Goal: Transaction & Acquisition: Purchase product/service

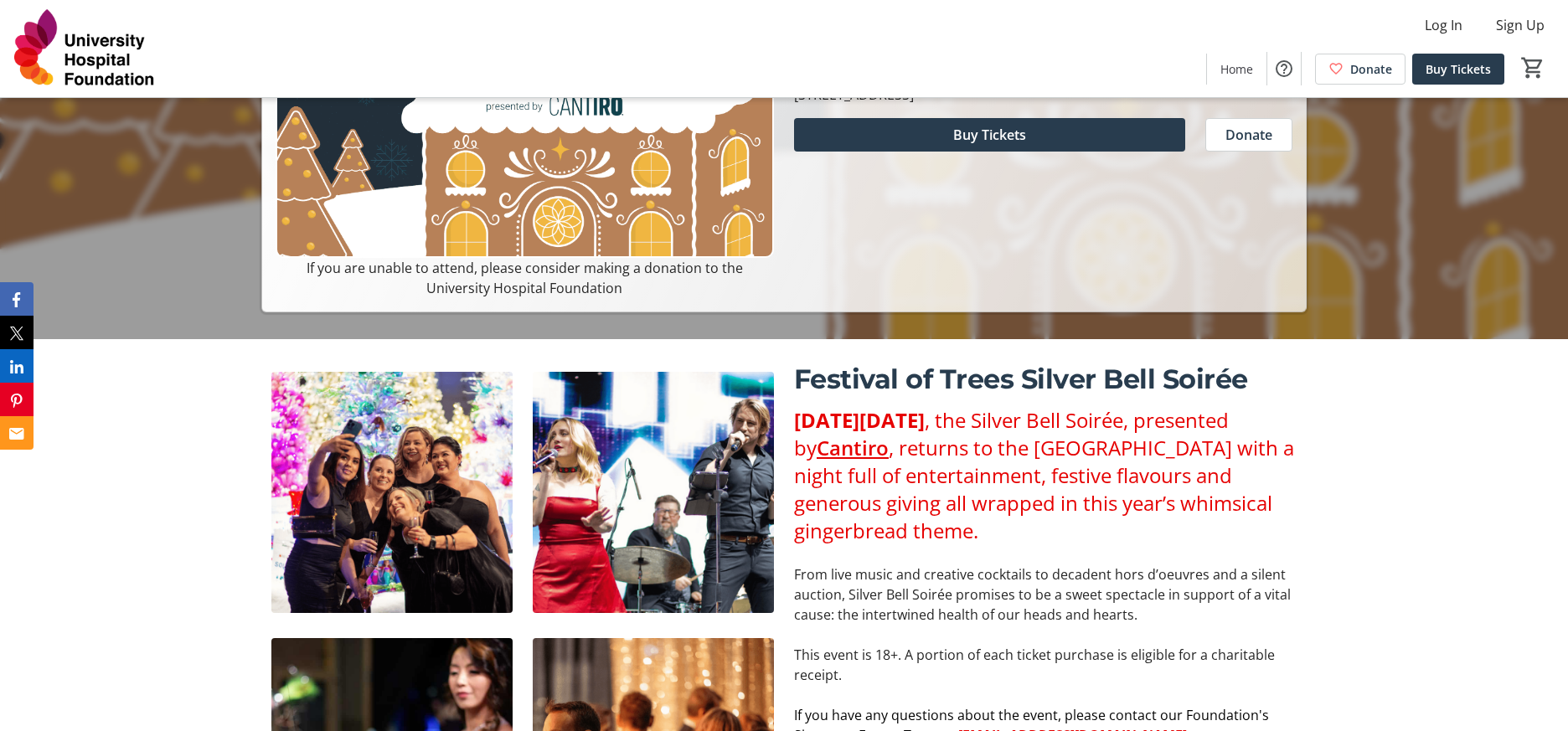
scroll to position [83, 0]
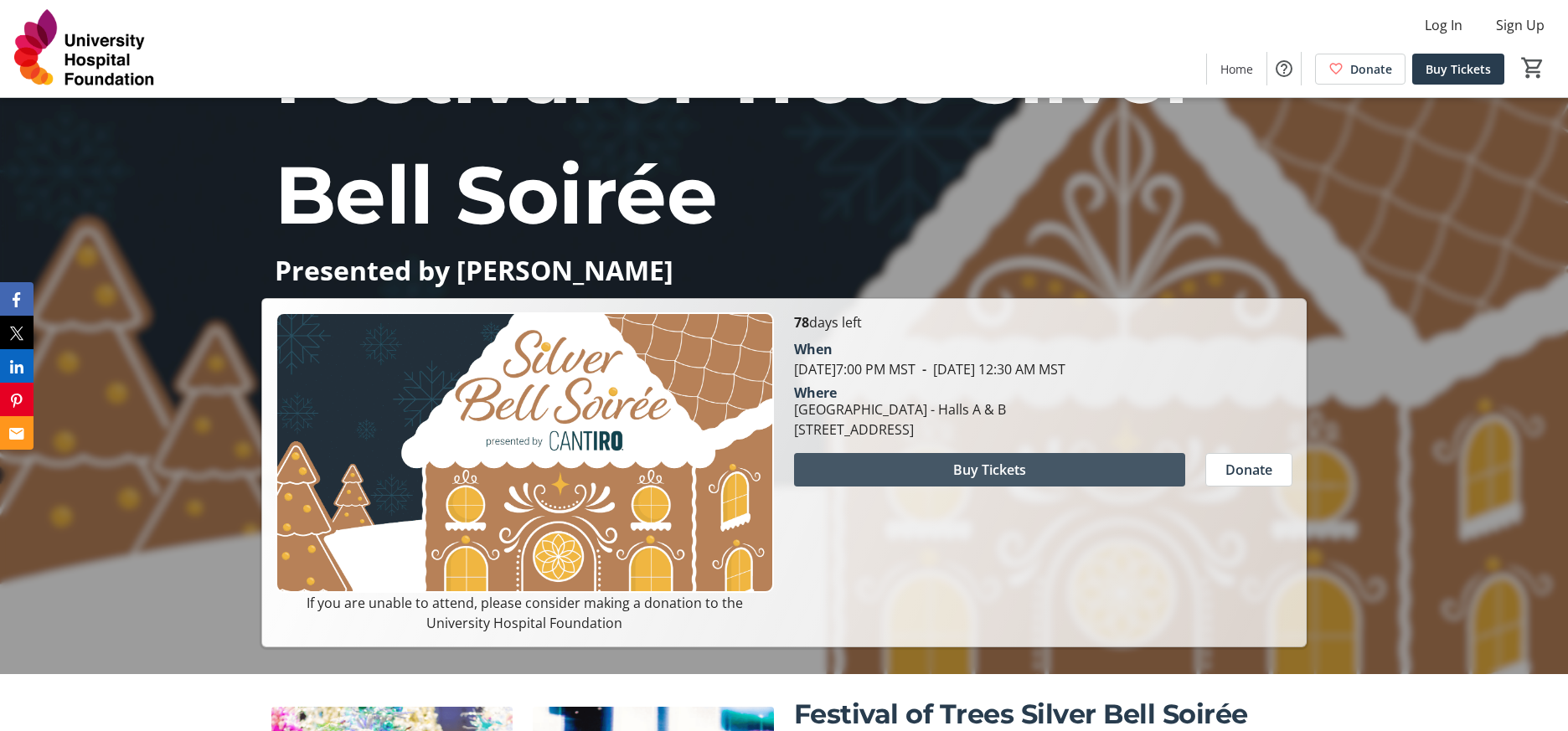
click at [967, 481] on span at bounding box center [989, 469] width 392 height 40
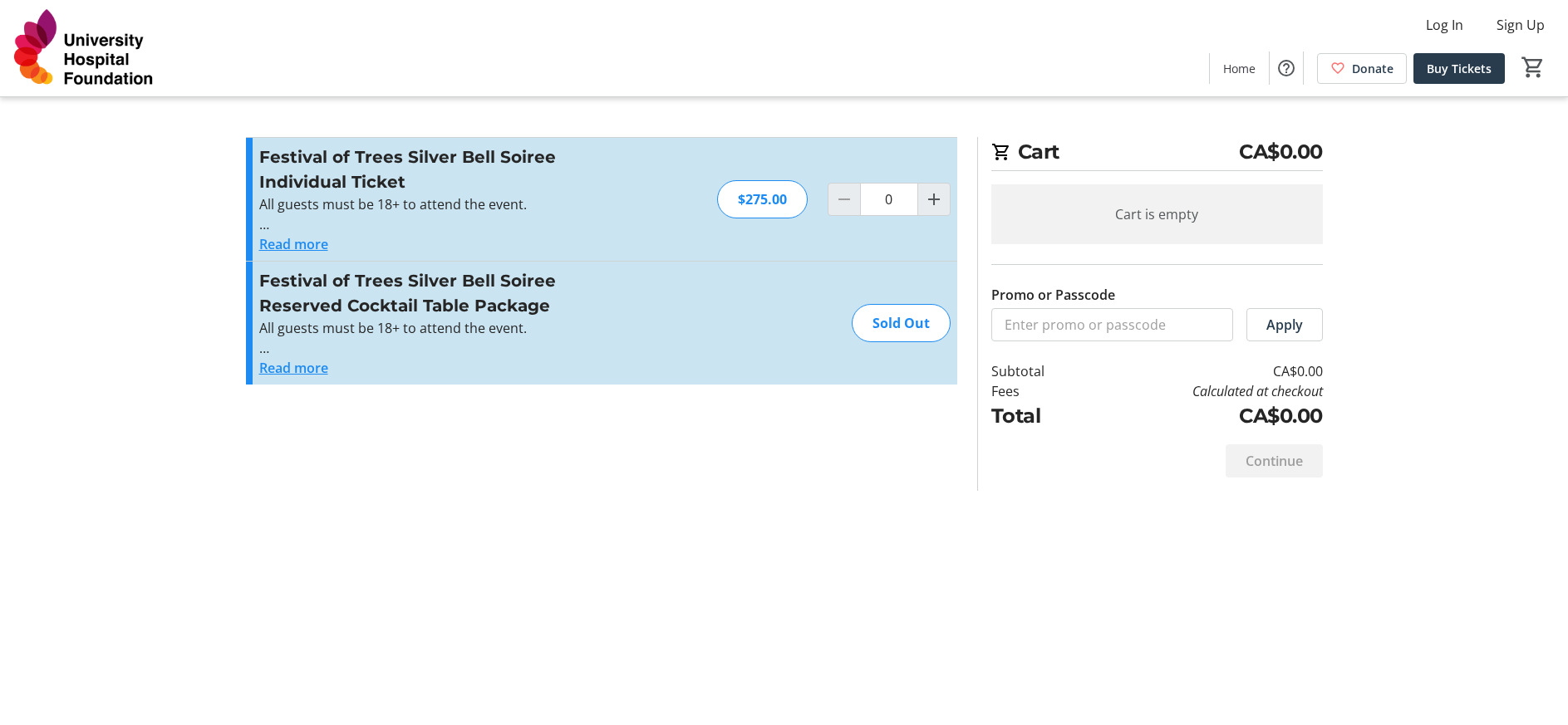
click at [312, 370] on button "Read more" at bounding box center [294, 368] width 69 height 20
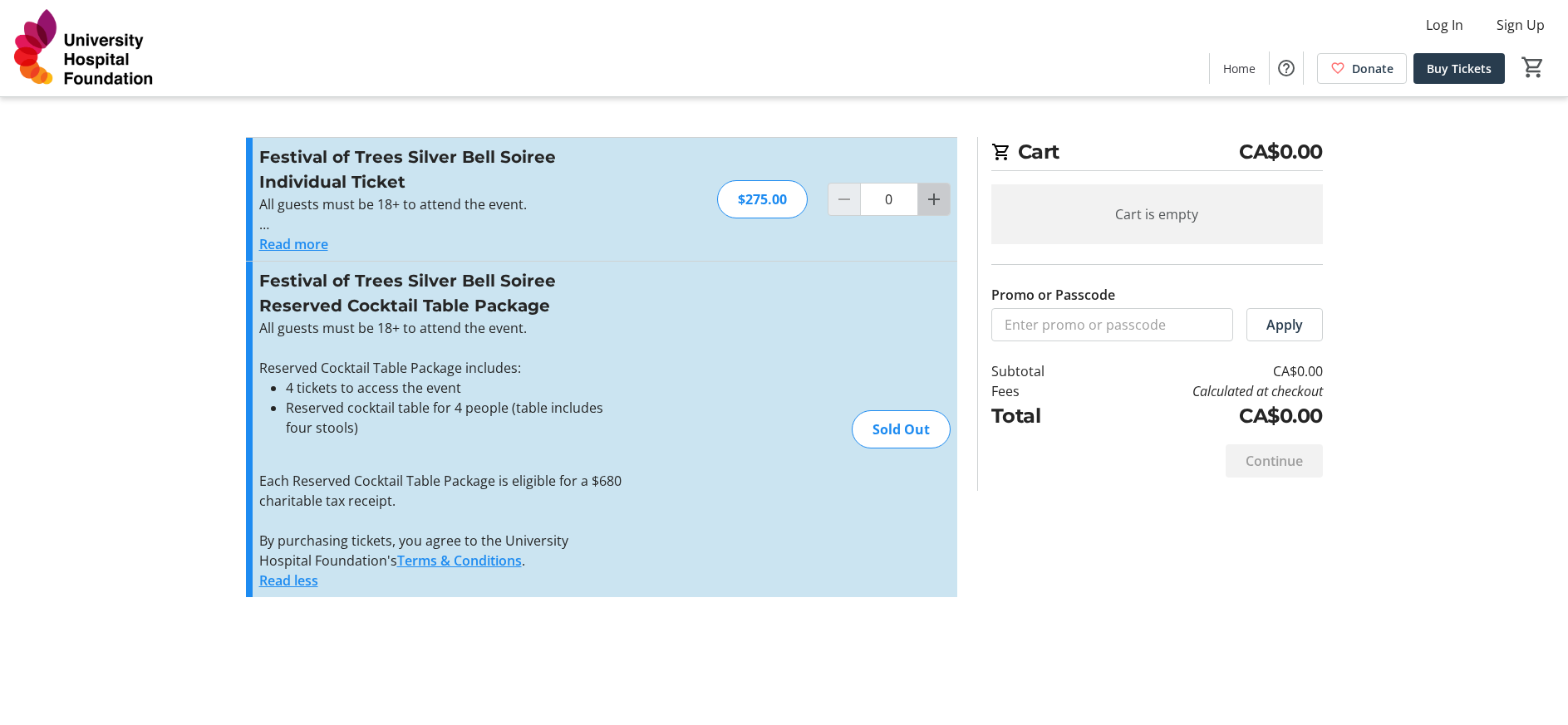
click at [939, 195] on mat-icon "Increment by one" at bounding box center [933, 199] width 20 height 20
click at [938, 195] on mat-icon "Increment by one" at bounding box center [933, 199] width 20 height 20
type input "2"
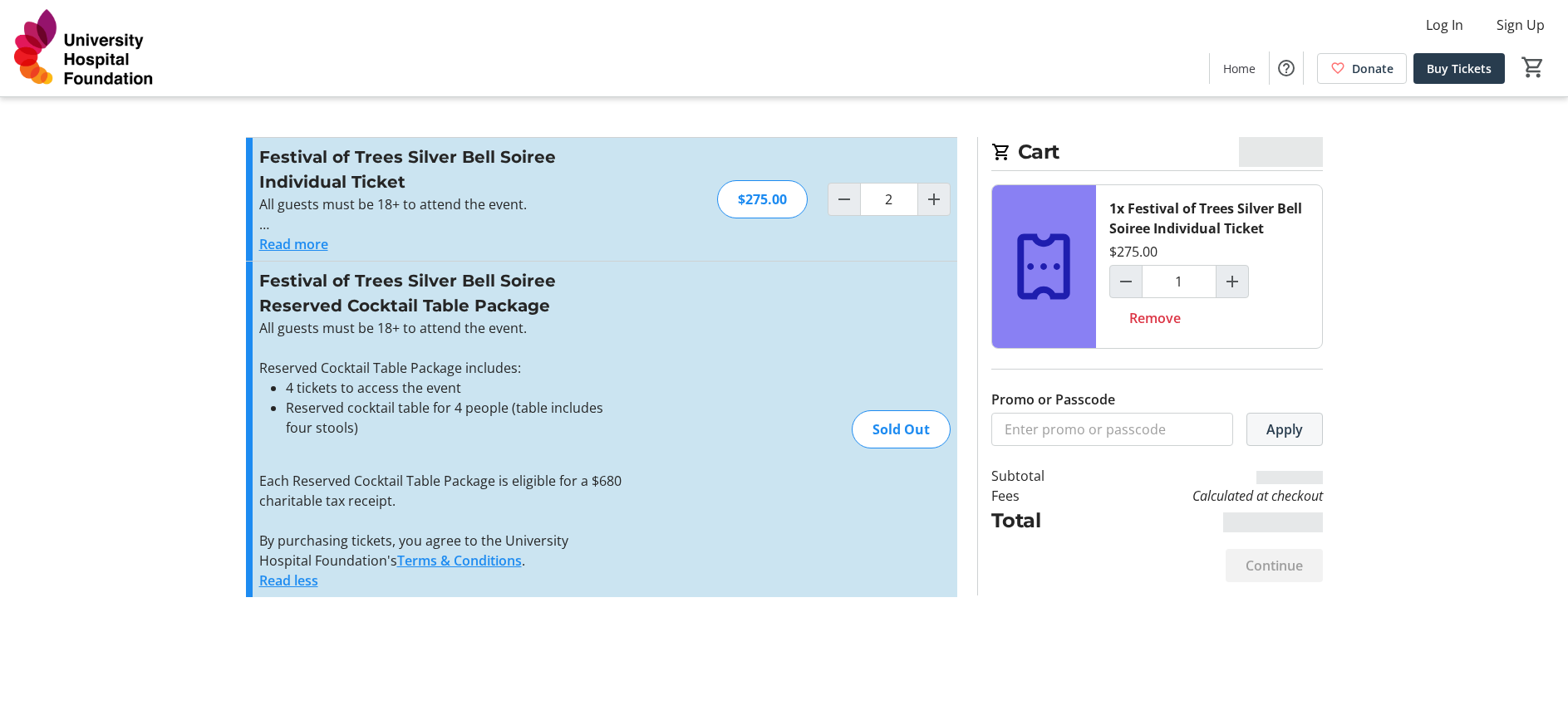
type input "2"
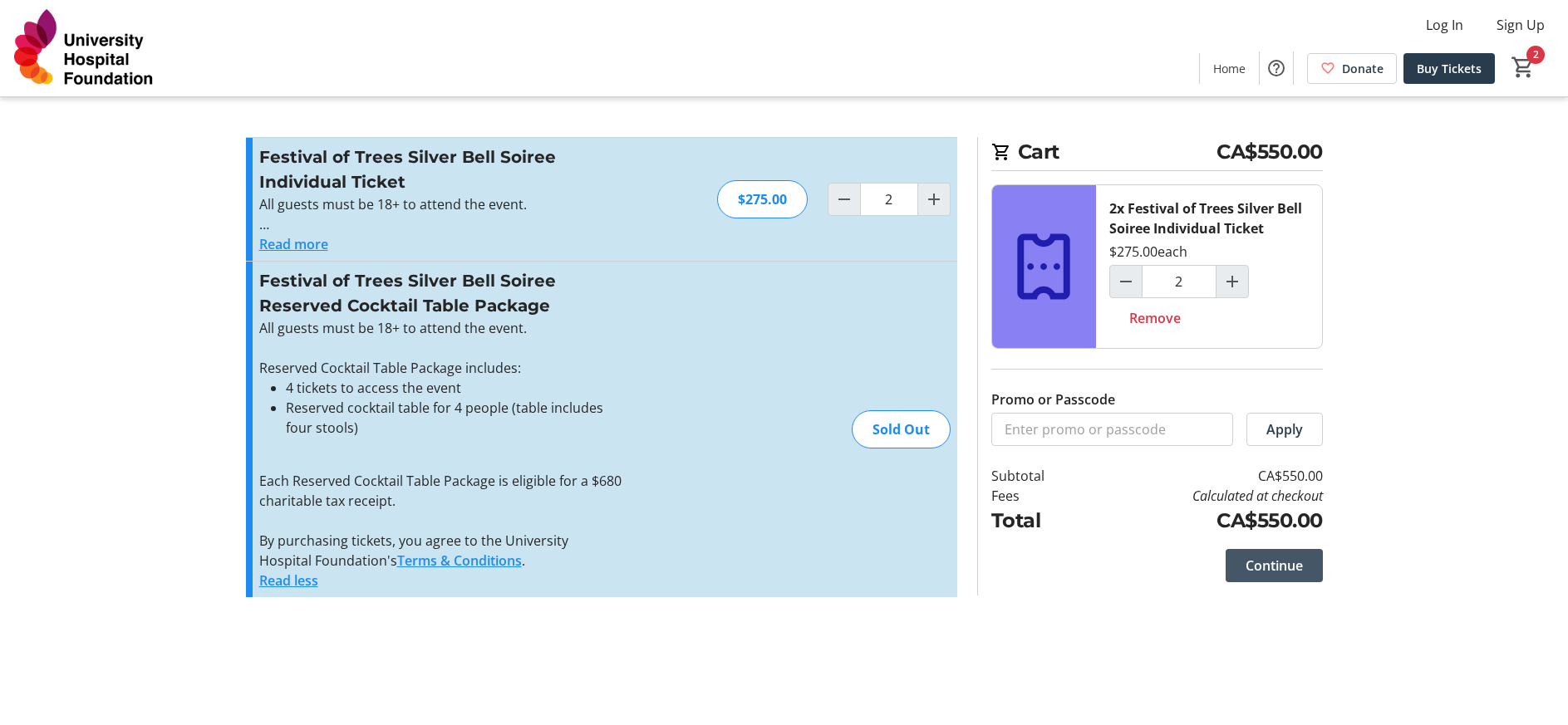
click at [1280, 559] on span "Continue" at bounding box center [1274, 565] width 57 height 20
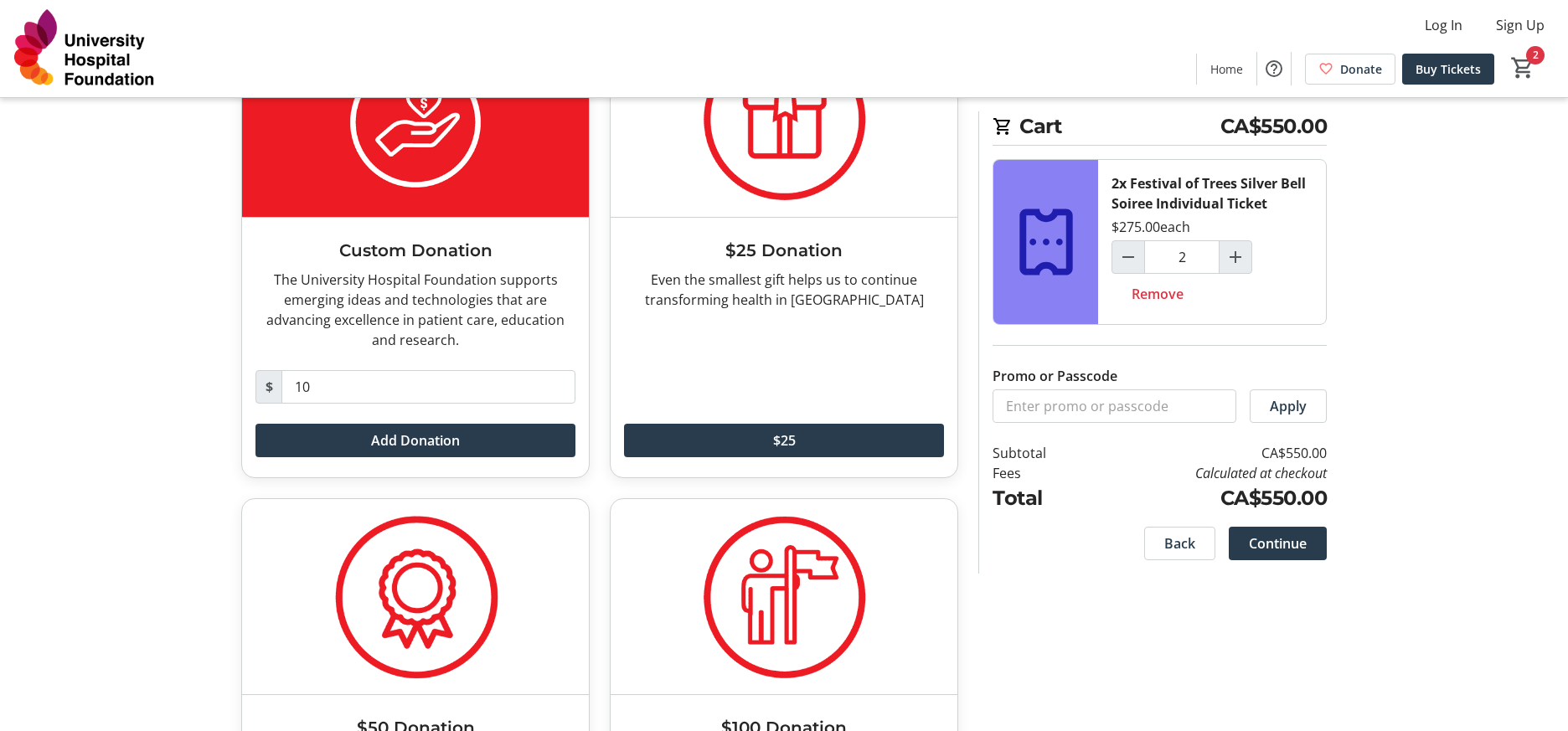
scroll to position [318, 0]
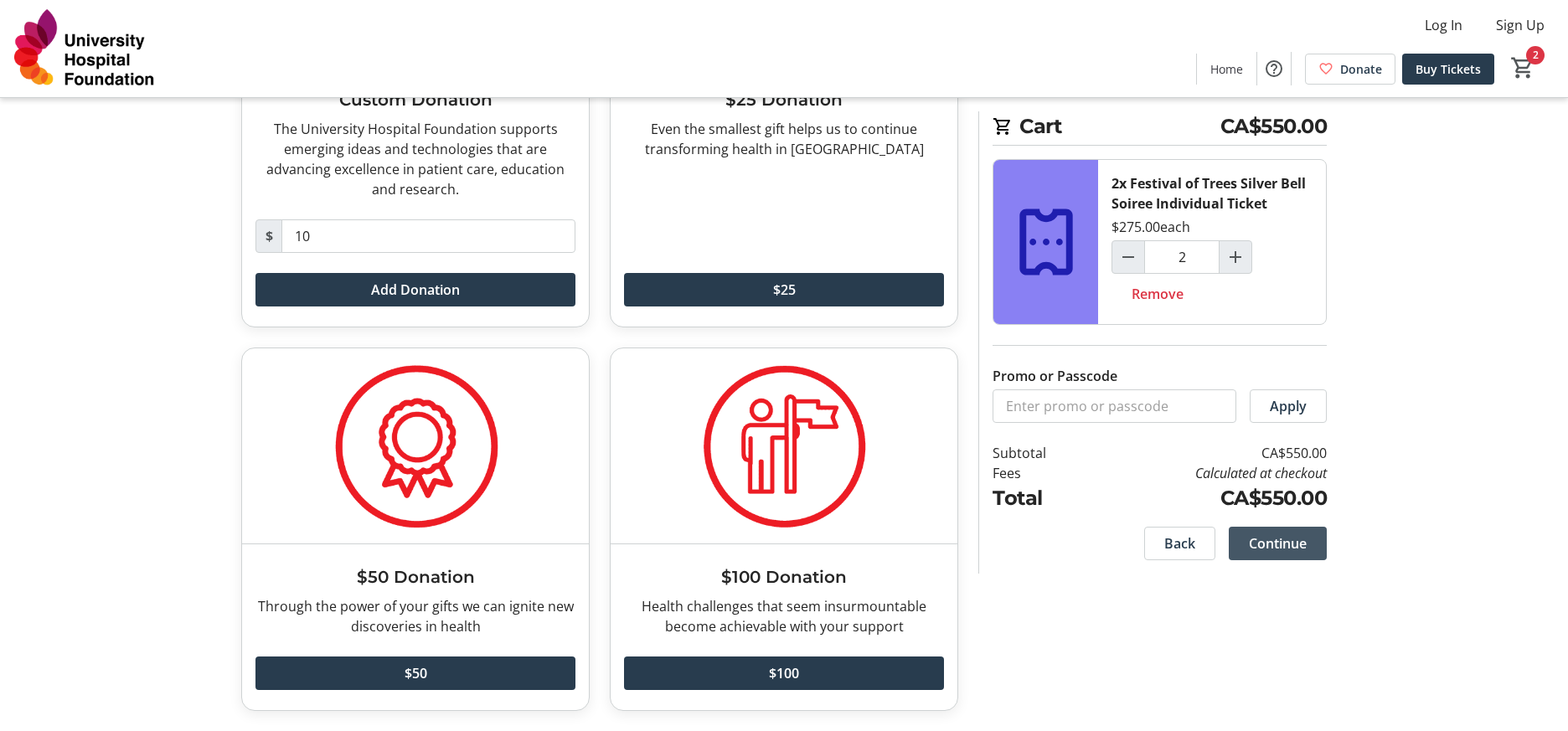
click at [1271, 539] on span "Continue" at bounding box center [1278, 543] width 57 height 20
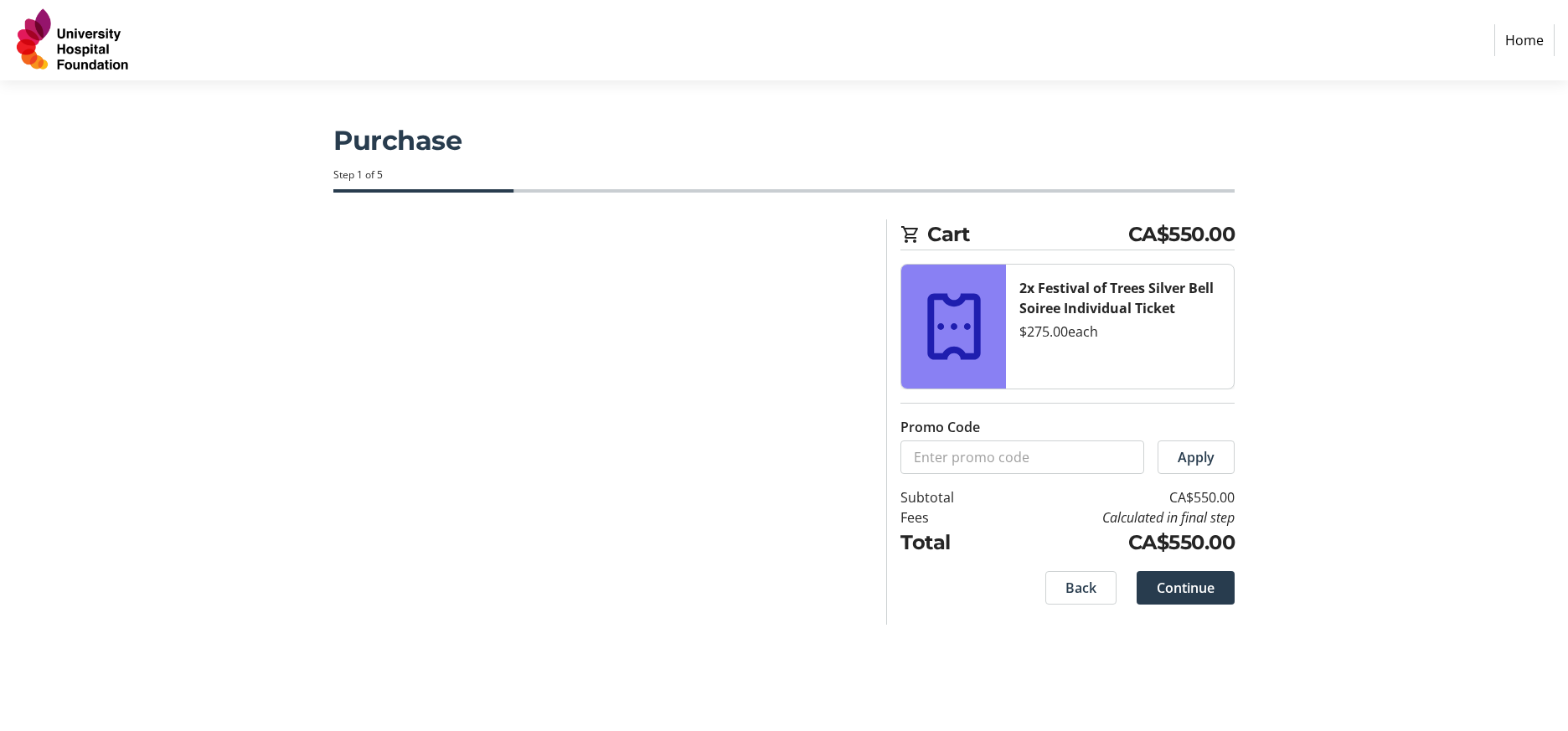
select select "CA"
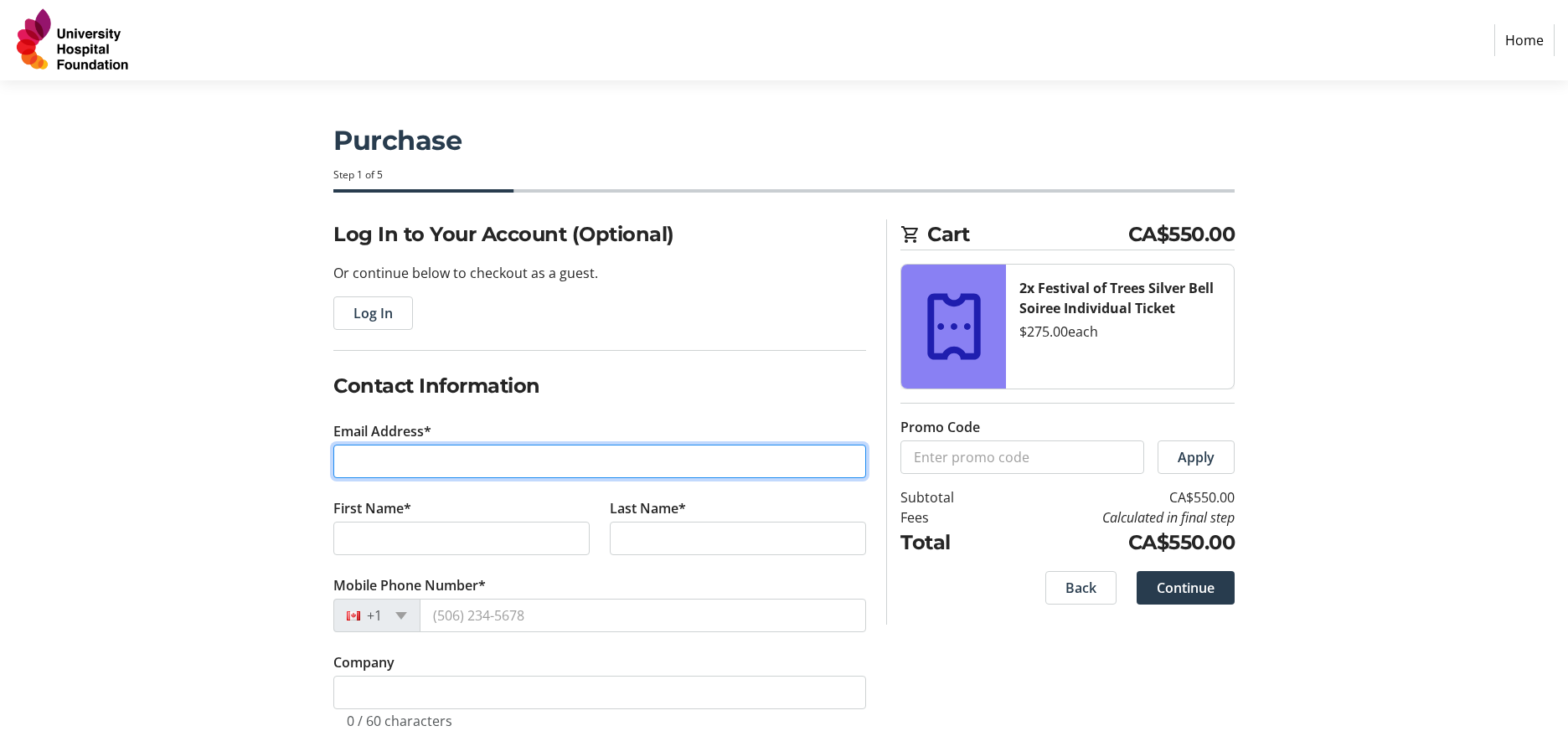
click at [540, 463] on input "Email Address*" at bounding box center [599, 460] width 532 height 33
type input "cvu@proactiveit.ca"
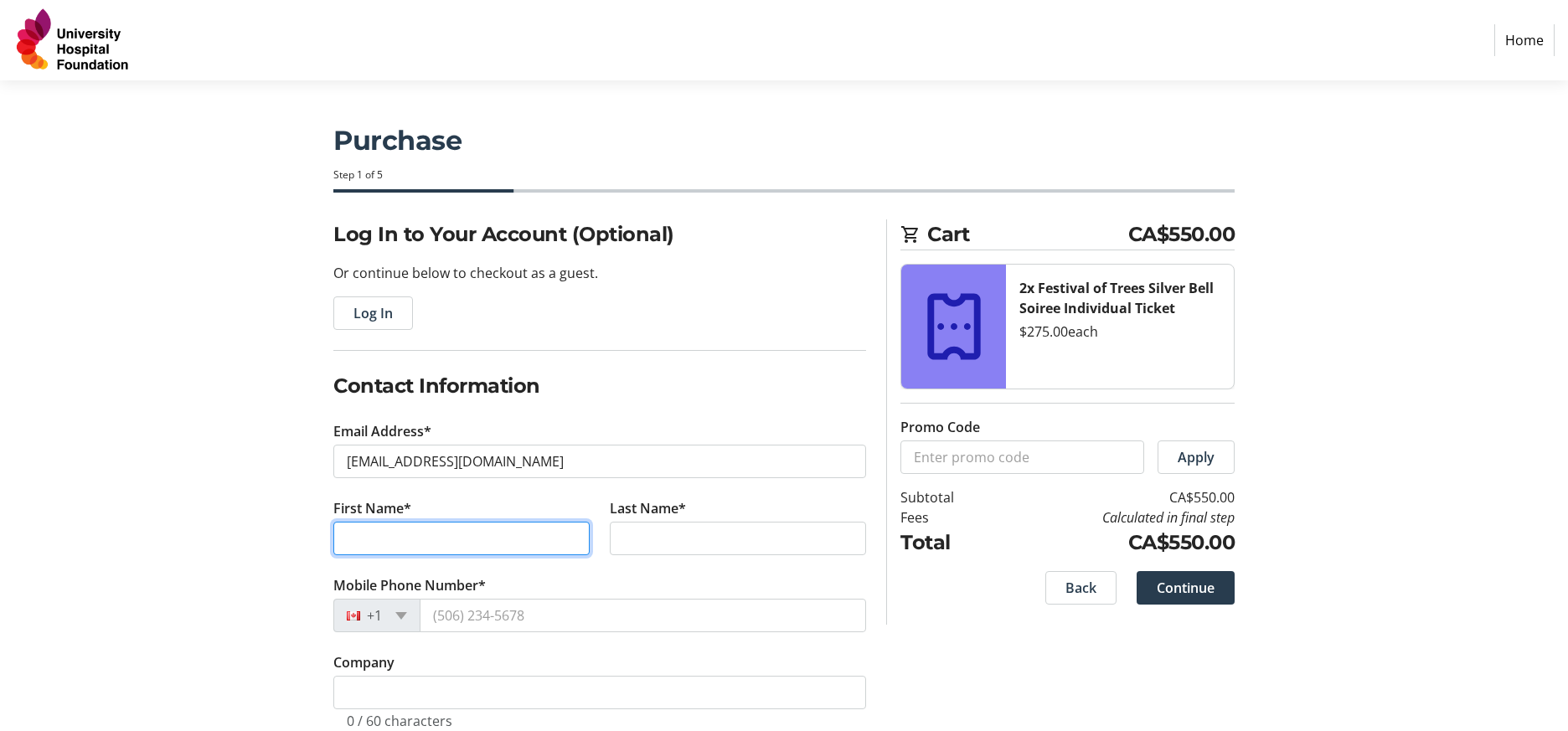
type input "Vy Catherine"
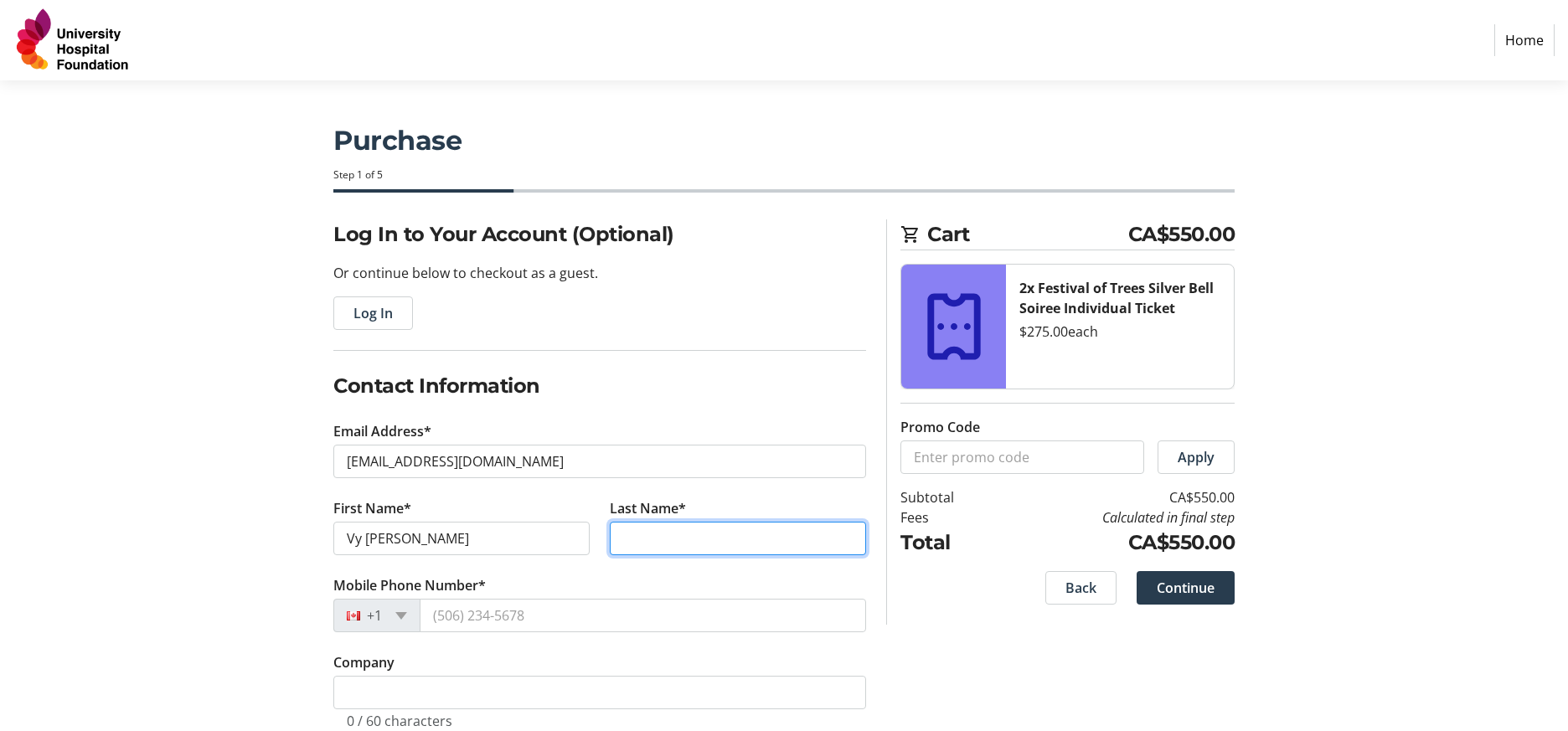
type input "Vu"
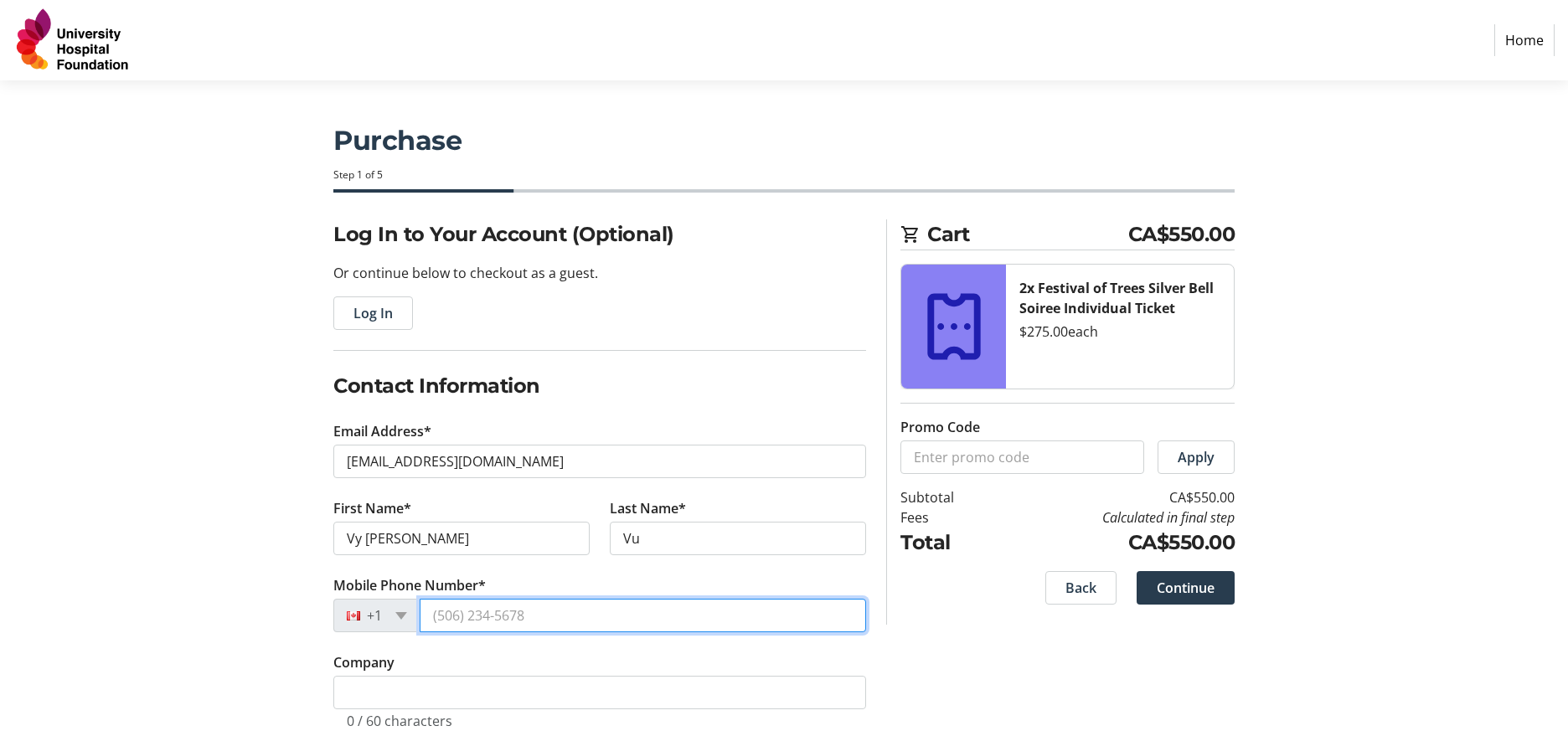
type input "(780) 445-0417"
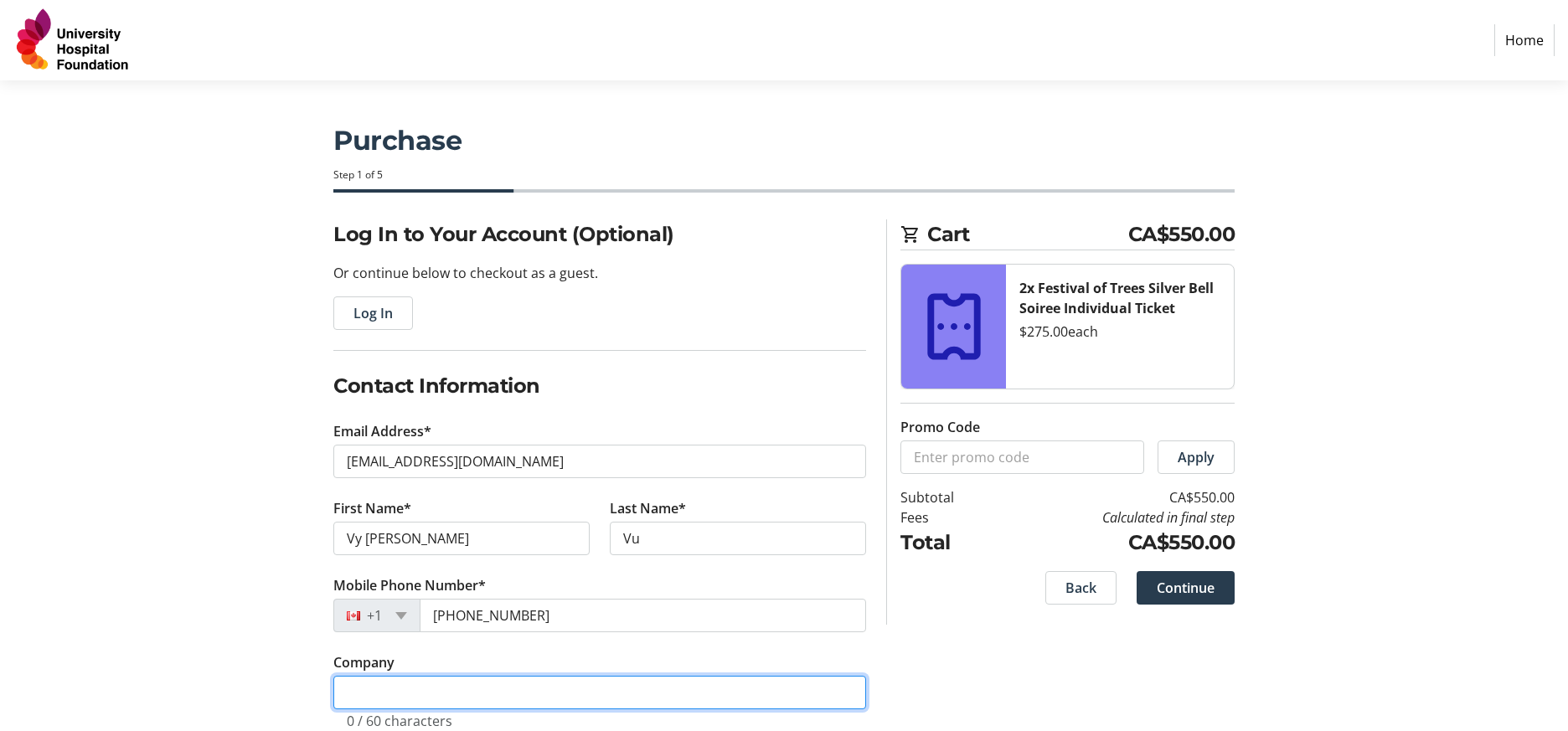
type input "Pro-Active IT Management Inc."
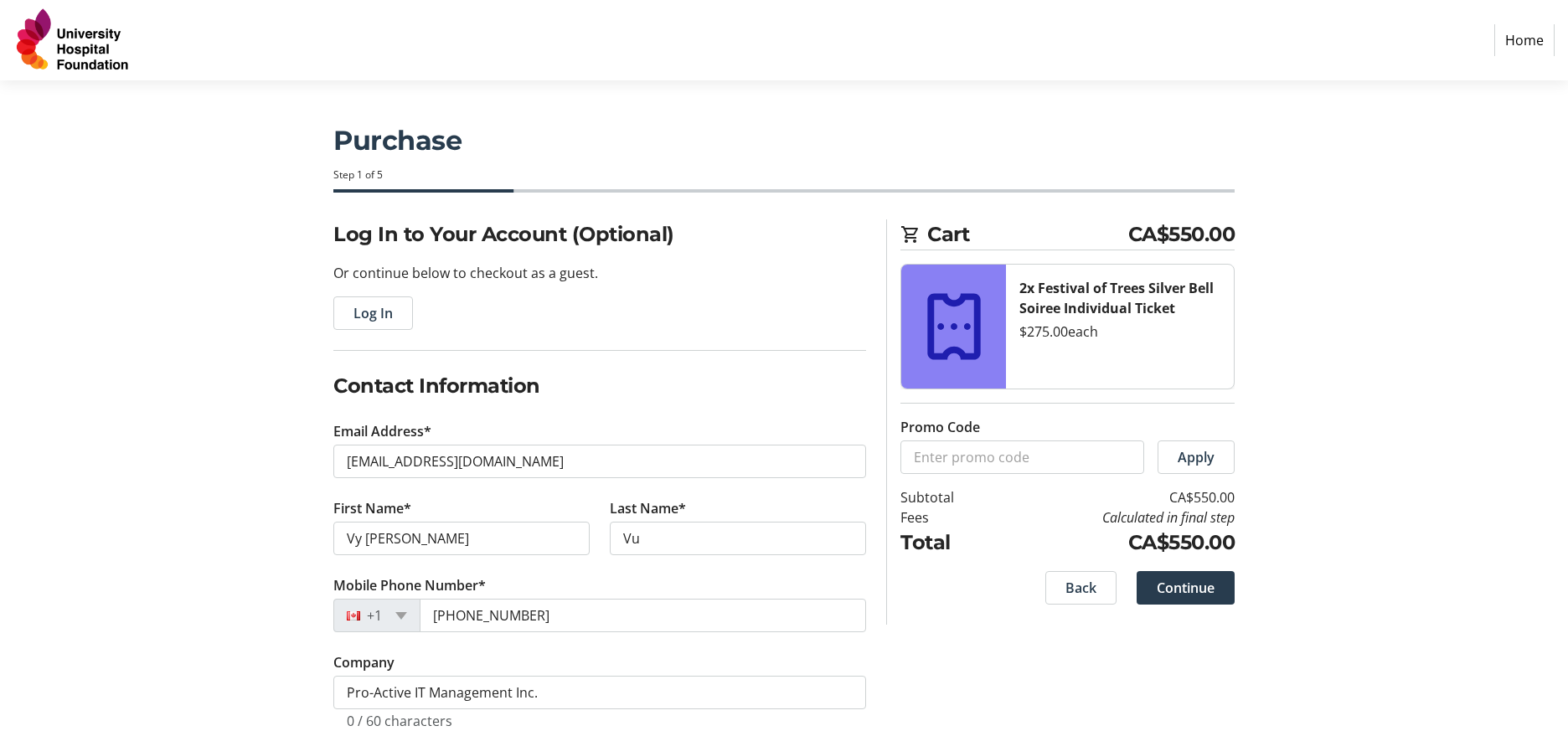
type input "#108, 6030 88 St NW Edmonton Alberta T6E 6G4"
type input "Edmonton"
select select "AB"
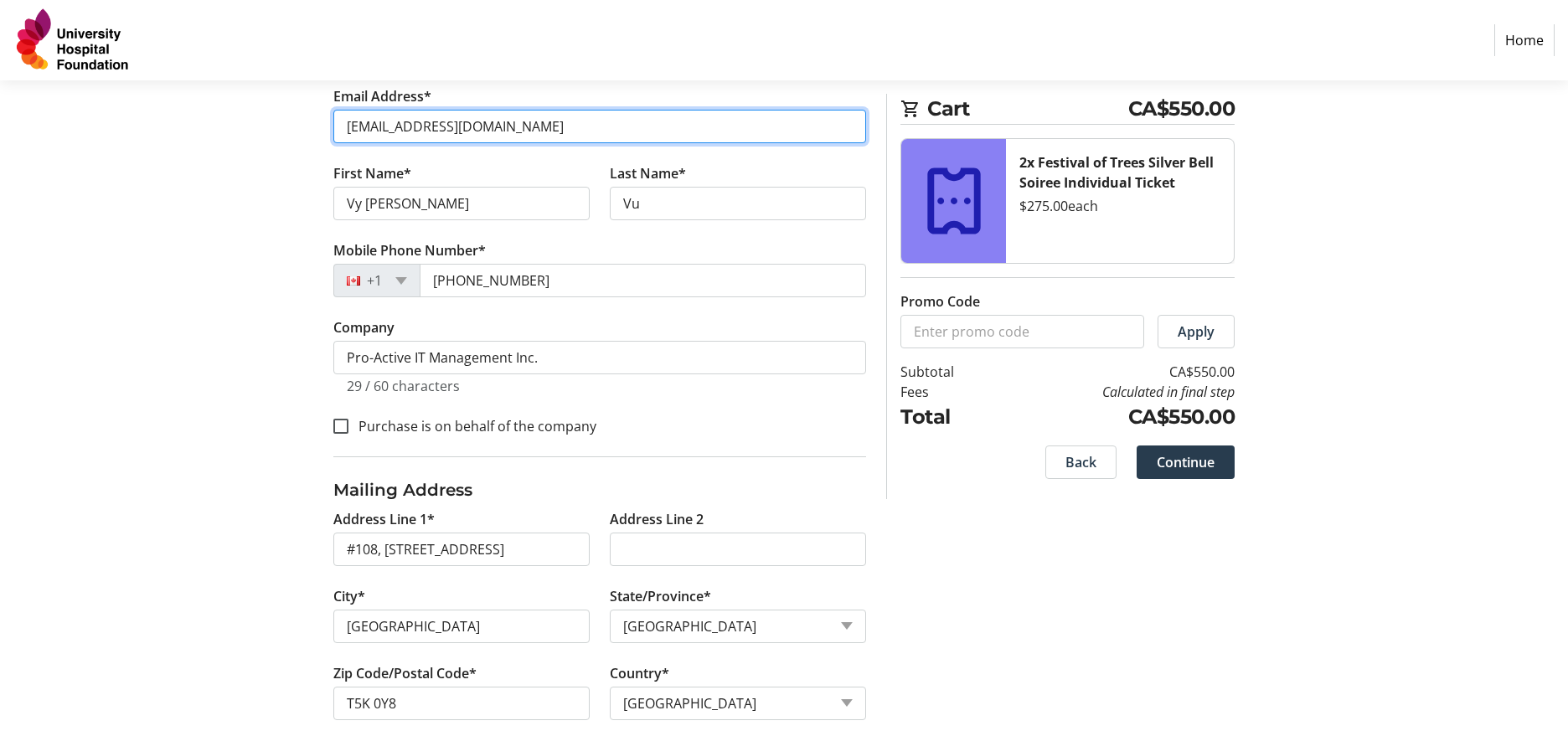
scroll to position [365, 0]
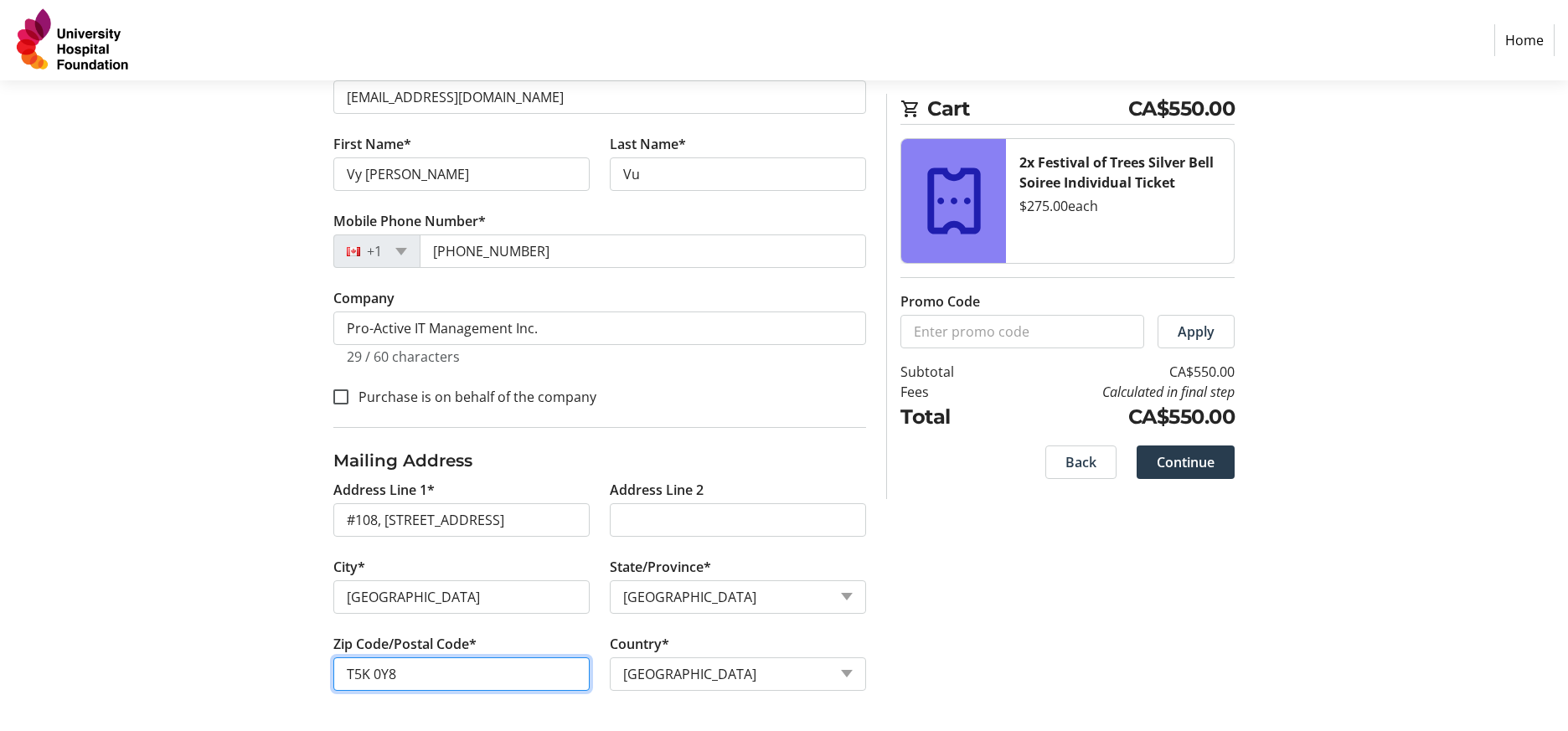
drag, startPoint x: 440, startPoint y: 682, endPoint x: 307, endPoint y: 682, distance: 133.0
click at [307, 682] on div "Log In to Your Account (Optional) Or continue below to checkout as a guest. Log…" at bounding box center [784, 293] width 1106 height 876
type input "T6E 6G4"
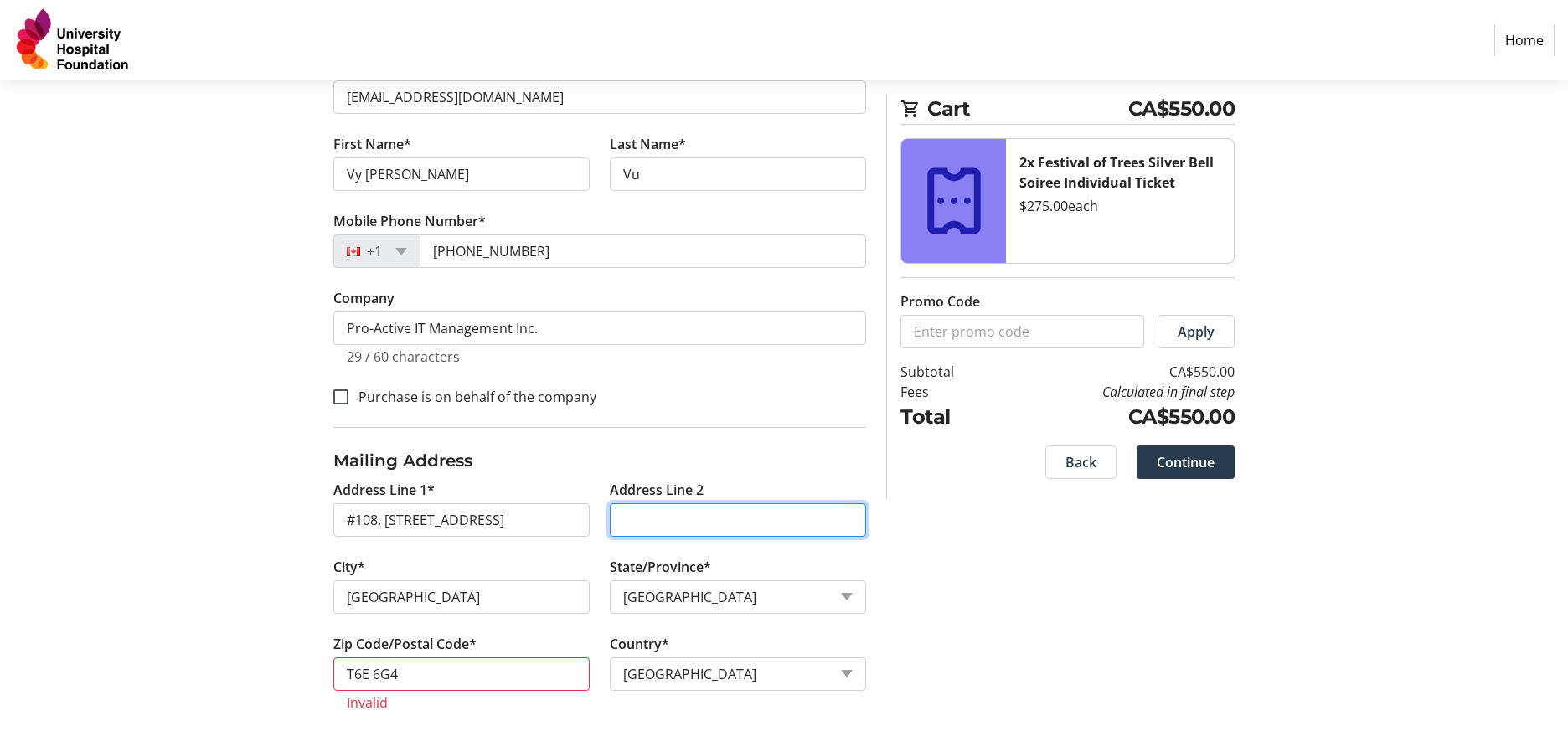
type input "108"
click at [351, 390] on div at bounding box center [340, 397] width 40 height 40
checkbox input "true"
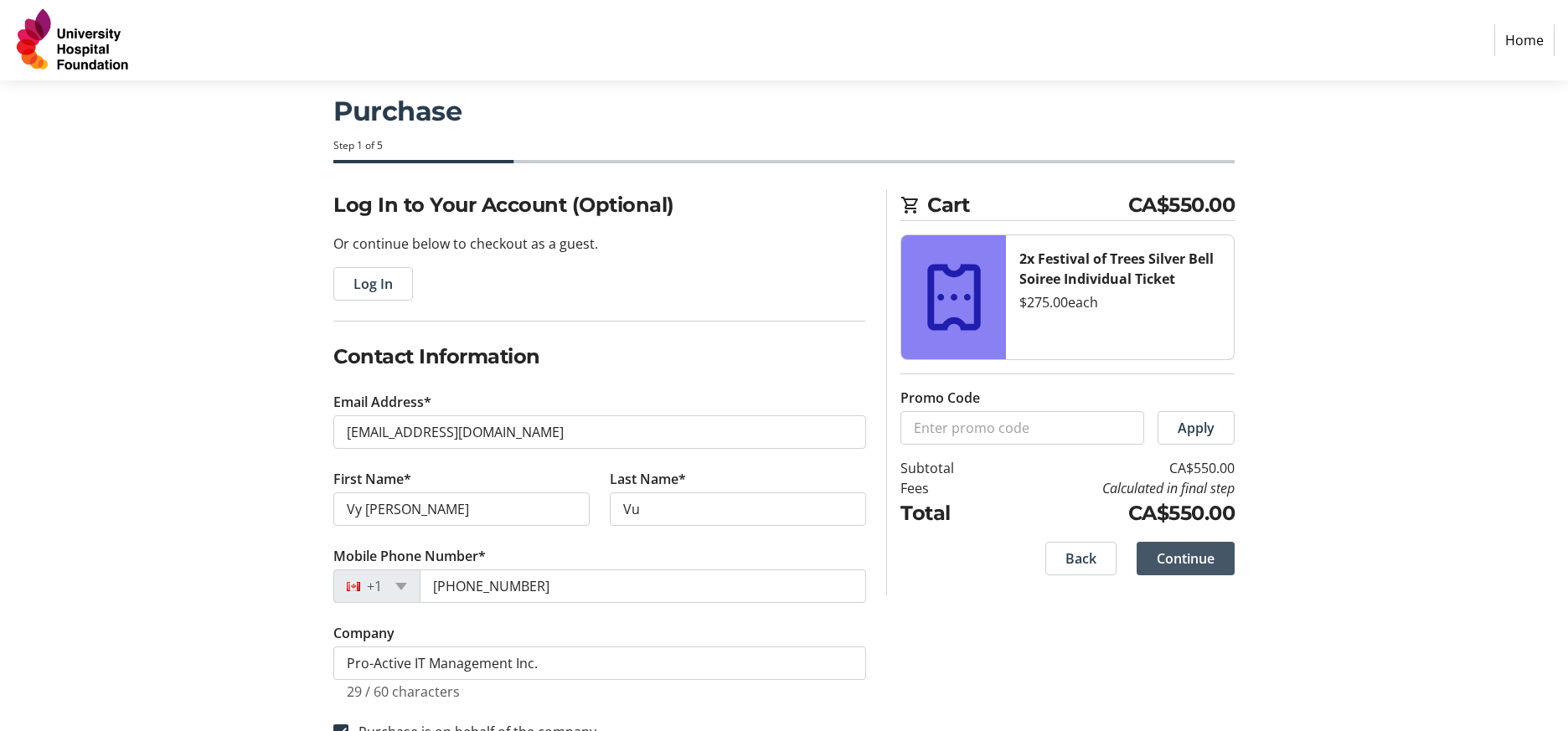
click at [1185, 563] on span "Continue" at bounding box center [1185, 558] width 57 height 20
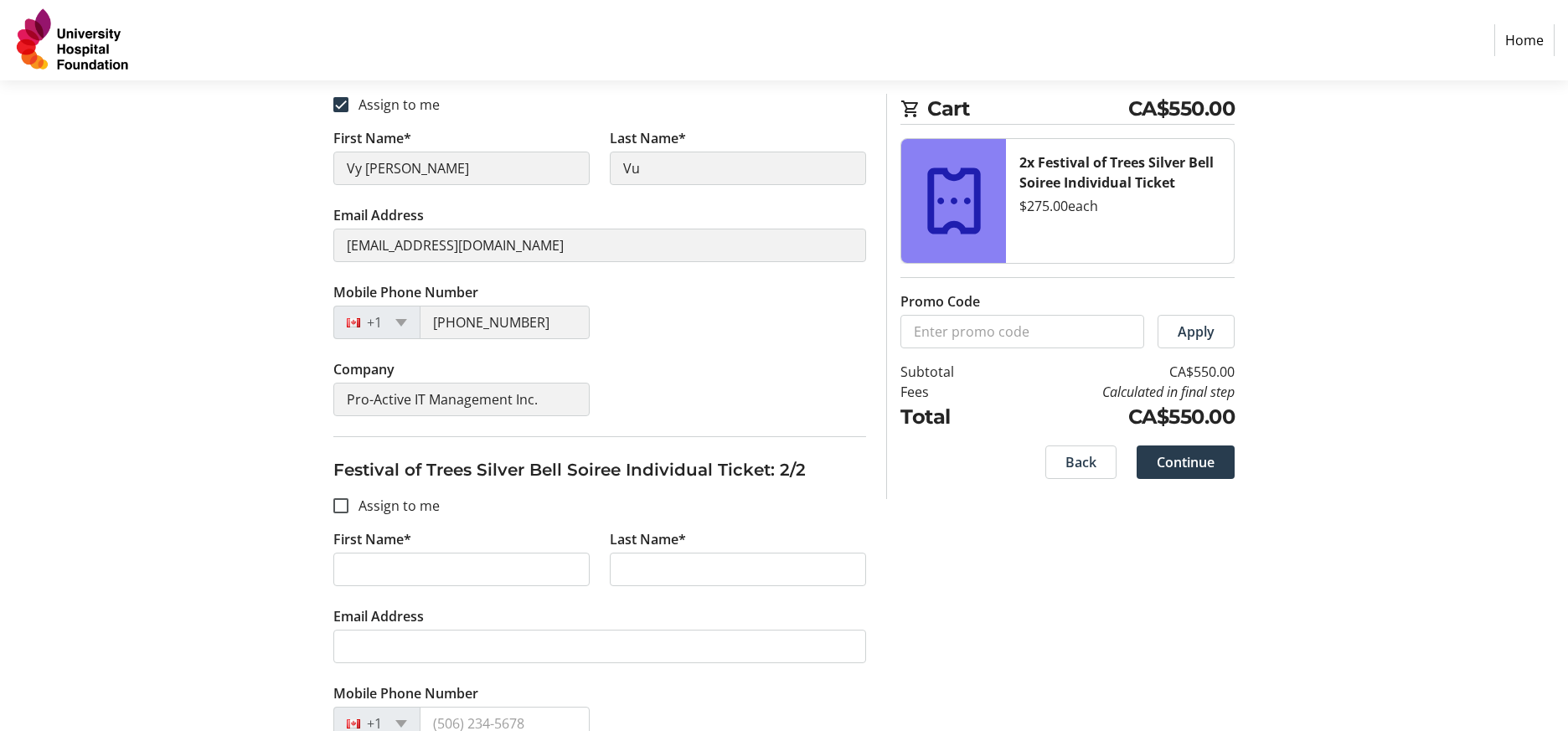
scroll to position [442, 0]
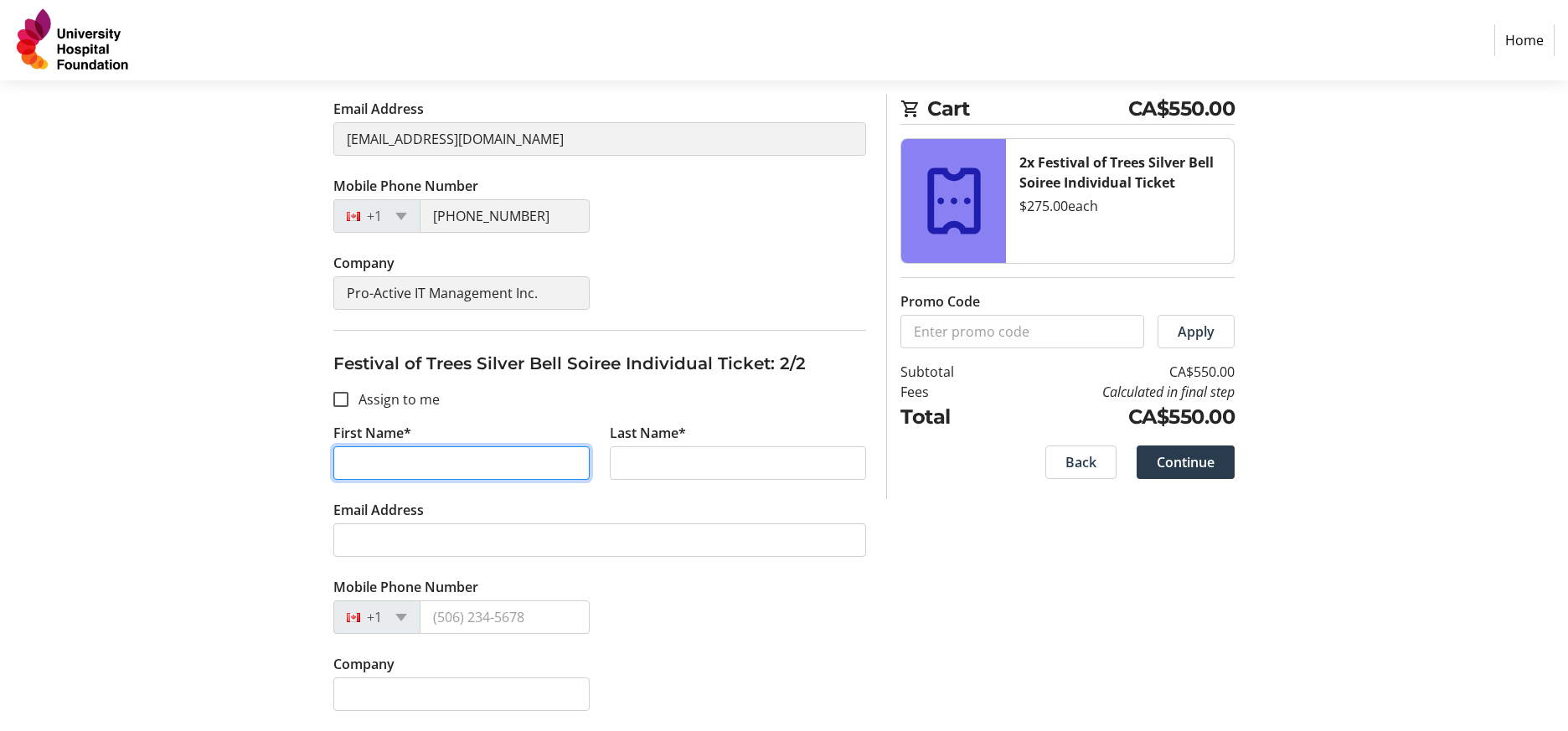
click at [467, 473] on input "First Name*" at bounding box center [461, 462] width 256 height 33
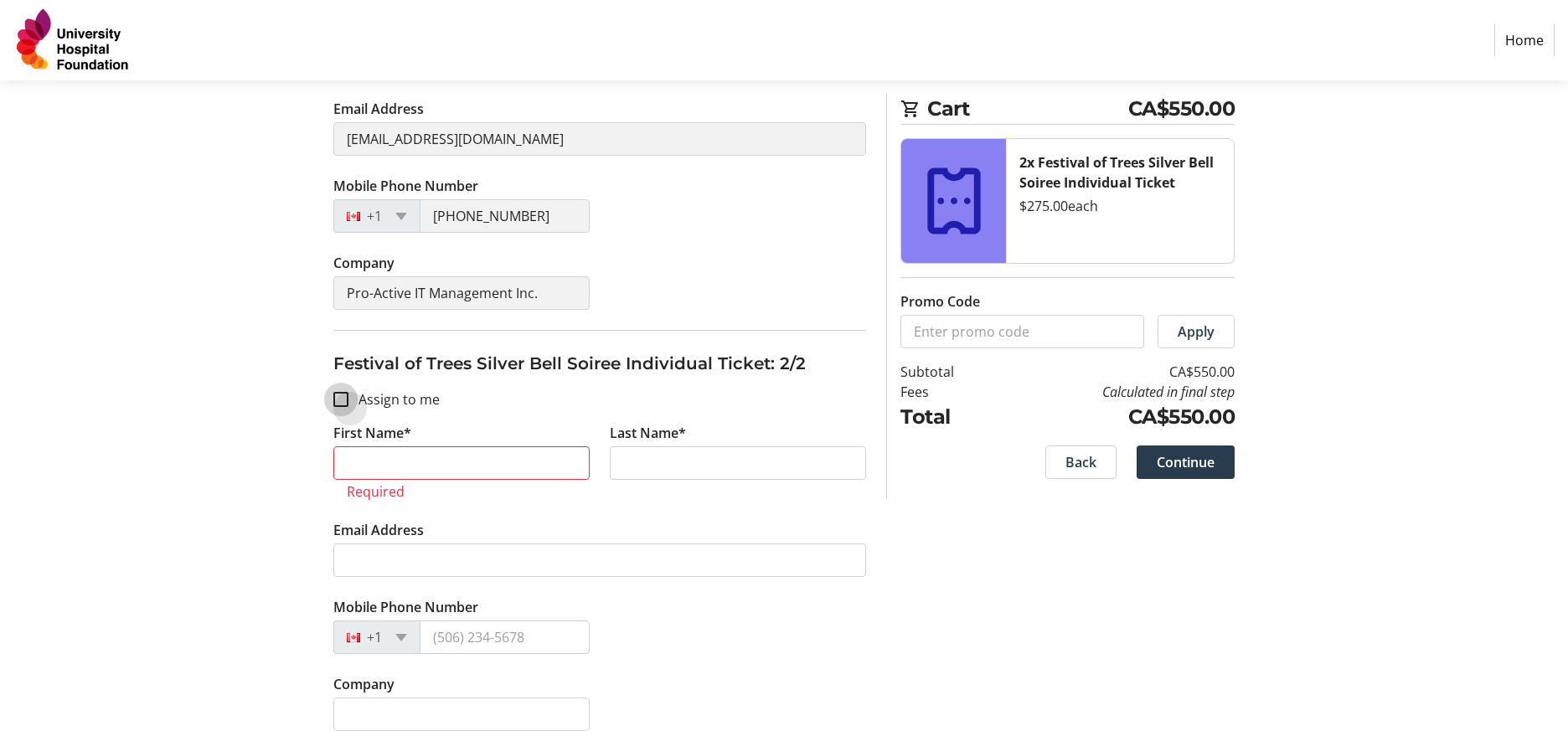
click at [344, 404] on input "Assign to me" at bounding box center [340, 399] width 15 height 15
checkbox input "true"
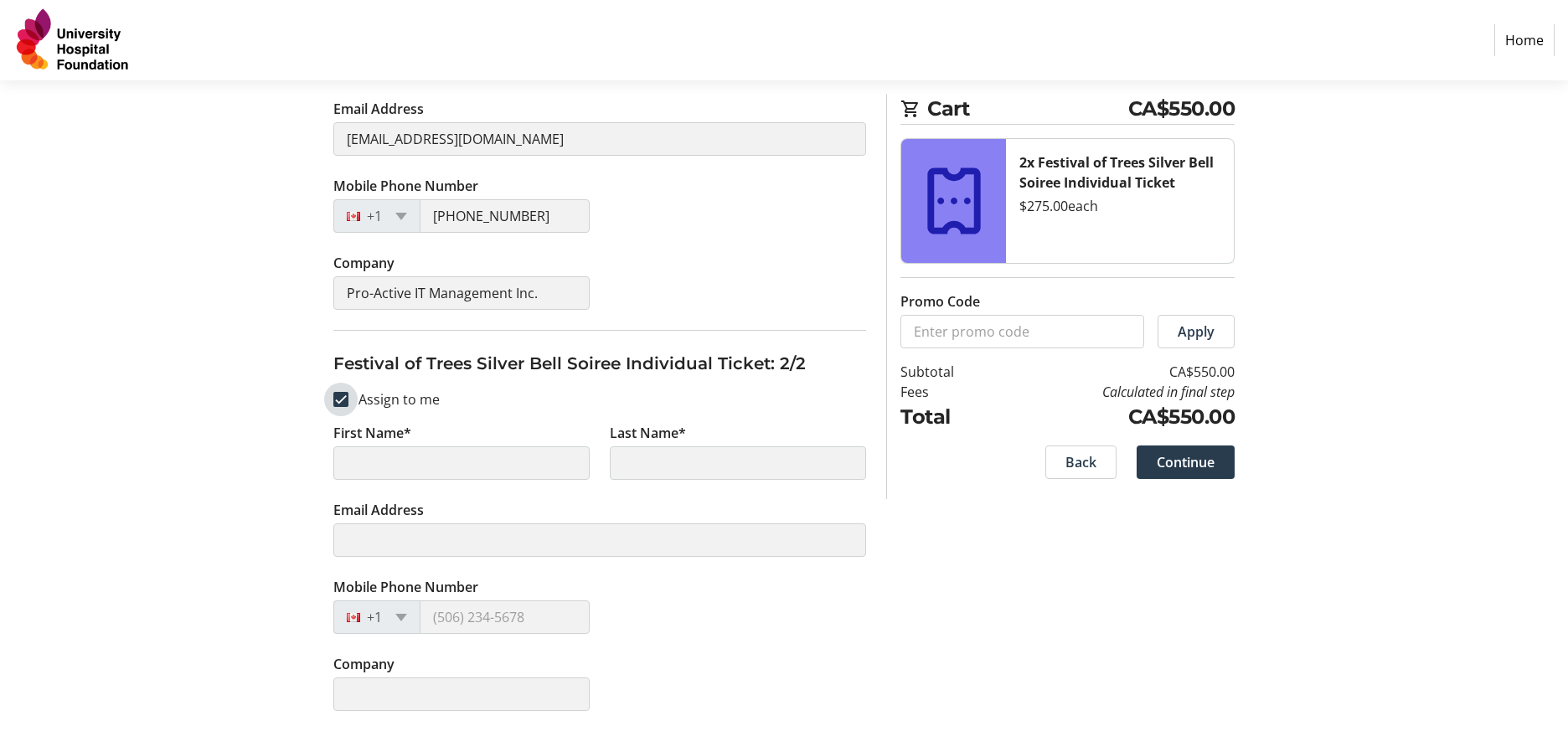
type input "Vy Catherine"
type input "Vu"
type input "cvu@proactiveit.ca"
type input "(780) 445-0417"
type input "Pro-Active IT Management Inc."
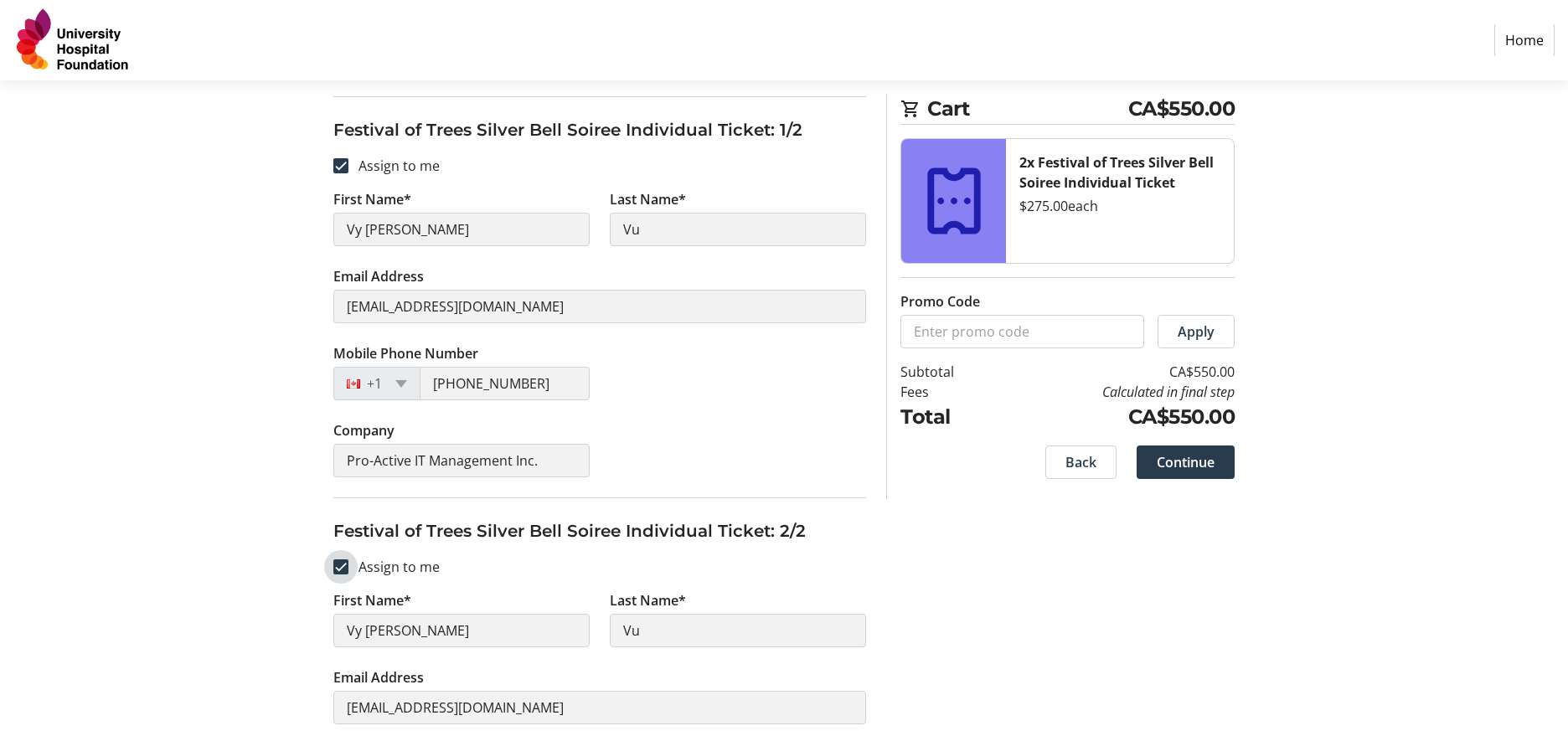
scroll to position [190, 0]
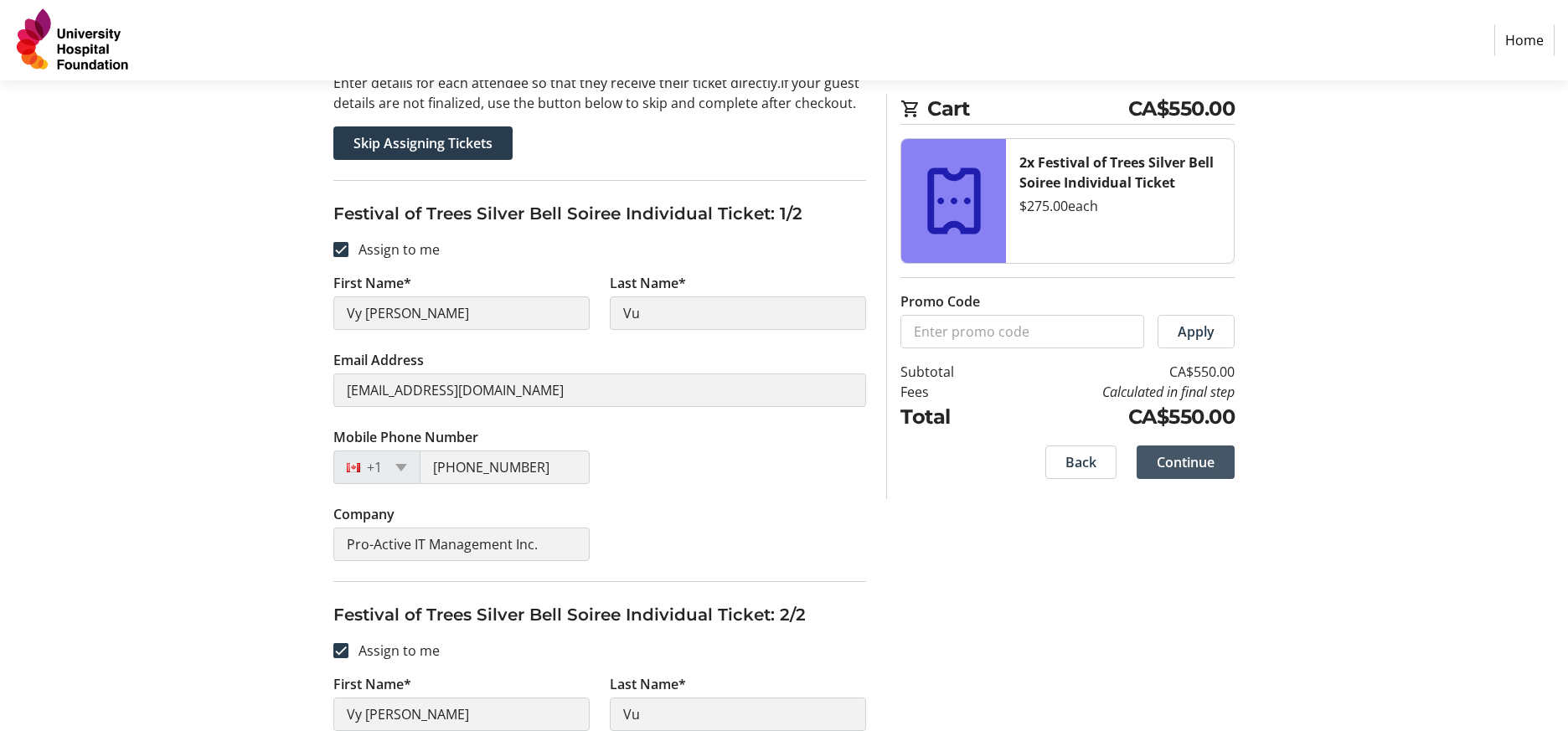
click at [1170, 455] on span "Continue" at bounding box center [1185, 462] width 57 height 20
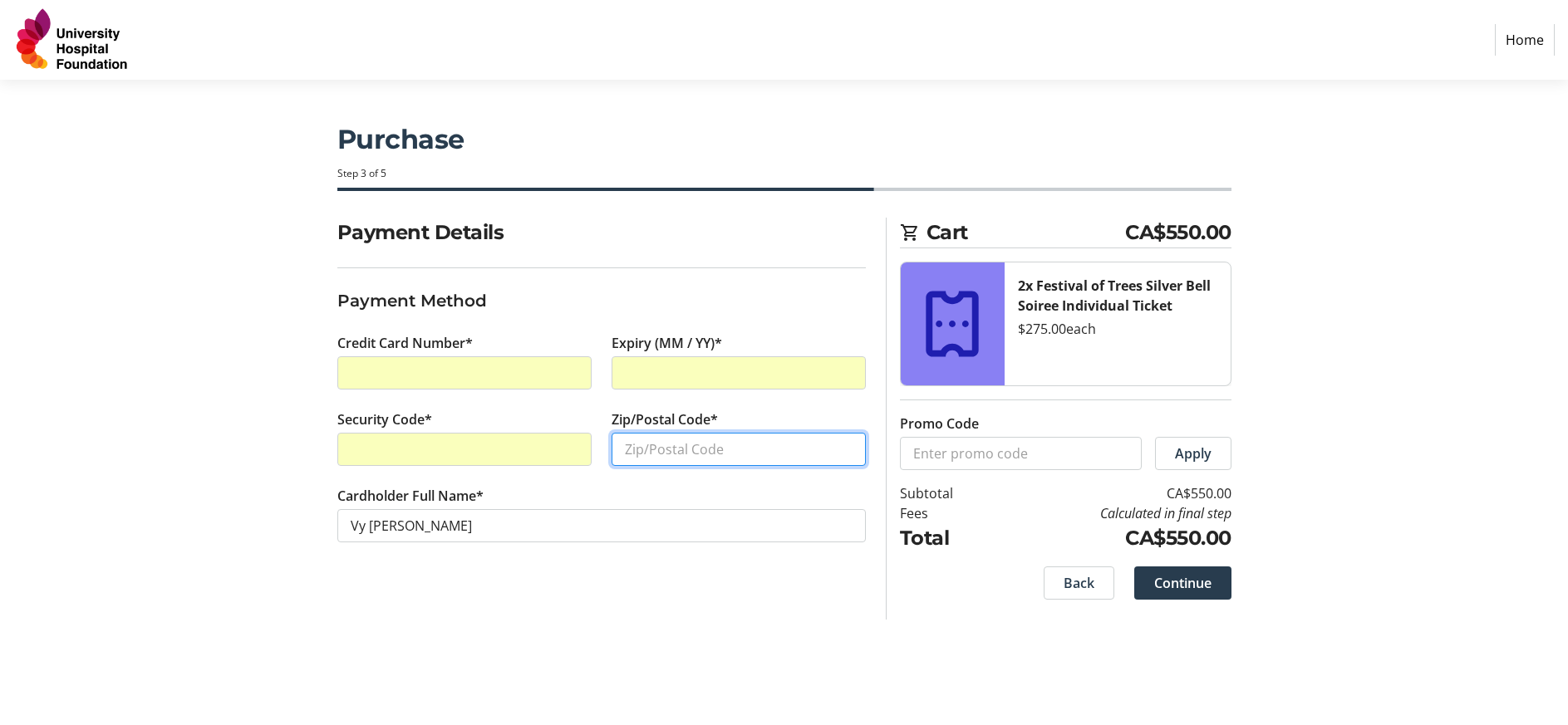
click at [642, 449] on input "Zip/Postal Code*" at bounding box center [739, 449] width 254 height 33
type input "t5k0y8"
click at [1139, 584] on span at bounding box center [1182, 583] width 97 height 40
